Goal: Transaction & Acquisition: Purchase product/service

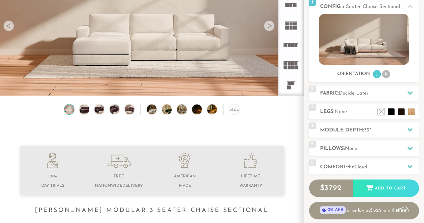
scroll to position [95, 0]
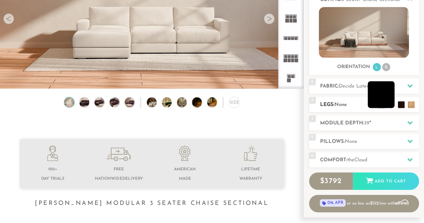
click at [394, 106] on li at bounding box center [381, 94] width 27 height 27
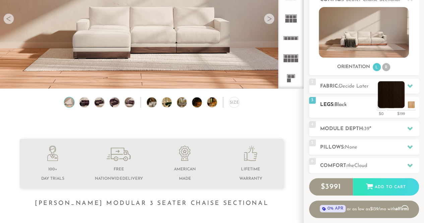
click at [400, 104] on li at bounding box center [391, 94] width 27 height 27
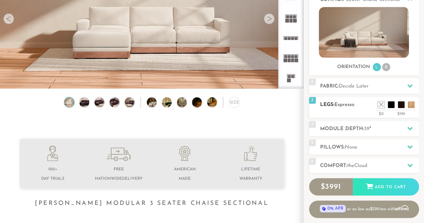
click at [392, 108] on h2 "Legs: Espresso" at bounding box center [369, 105] width 99 height 8
click at [392, 104] on li at bounding box center [381, 94] width 27 height 27
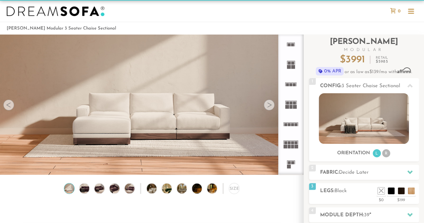
scroll to position [0, 0]
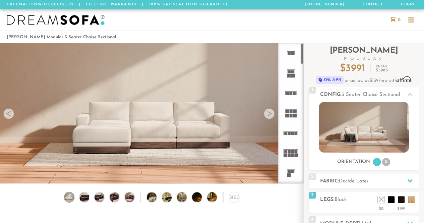
click at [293, 170] on icon at bounding box center [291, 173] width 20 height 20
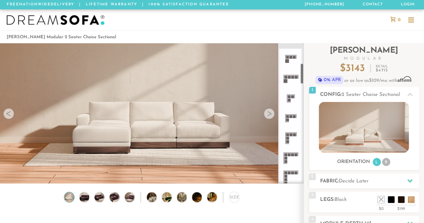
scroll to position [136, 0]
click at [292, 113] on rect at bounding box center [291, 114] width 3 height 3
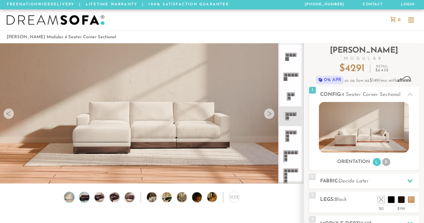
click at [81, 197] on img at bounding box center [85, 197] width 12 height 10
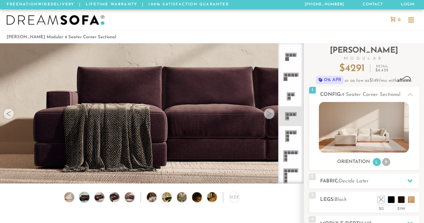
click at [289, 115] on icon at bounding box center [291, 116] width 20 height 20
click at [290, 115] on rect at bounding box center [291, 114] width 3 height 3
click at [338, 184] on h2 "Fabric: Decide Later" at bounding box center [369, 181] width 99 height 8
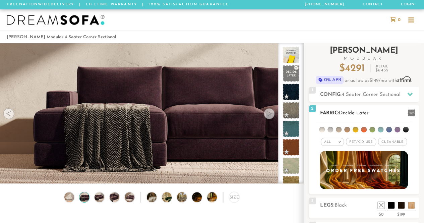
click at [320, 131] on ul at bounding box center [364, 128] width 96 height 12
click at [321, 127] on li at bounding box center [322, 130] width 6 height 6
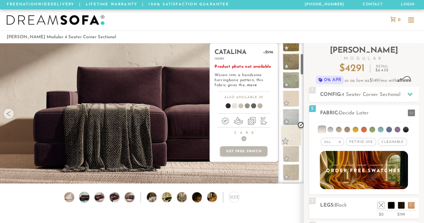
scroll to position [68, 0]
click at [293, 137] on span at bounding box center [291, 134] width 21 height 21
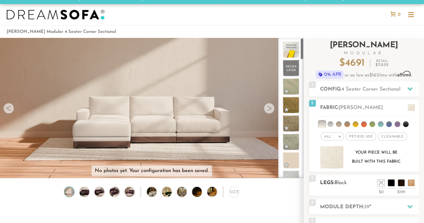
scroll to position [0, 0]
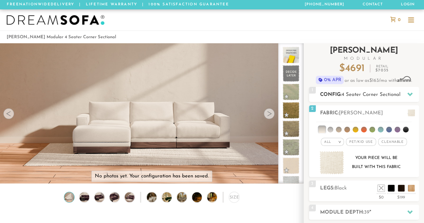
click at [341, 95] on h2 "Config: 4 Seater Corner Sectional" at bounding box center [369, 95] width 99 height 8
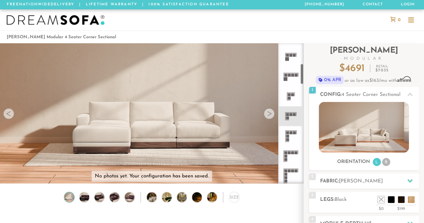
click at [286, 118] on icon at bounding box center [291, 116] width 20 height 20
click at [335, 135] on img at bounding box center [364, 127] width 90 height 51
click at [344, 134] on img at bounding box center [364, 127] width 90 height 51
